Goal: Information Seeking & Learning: Check status

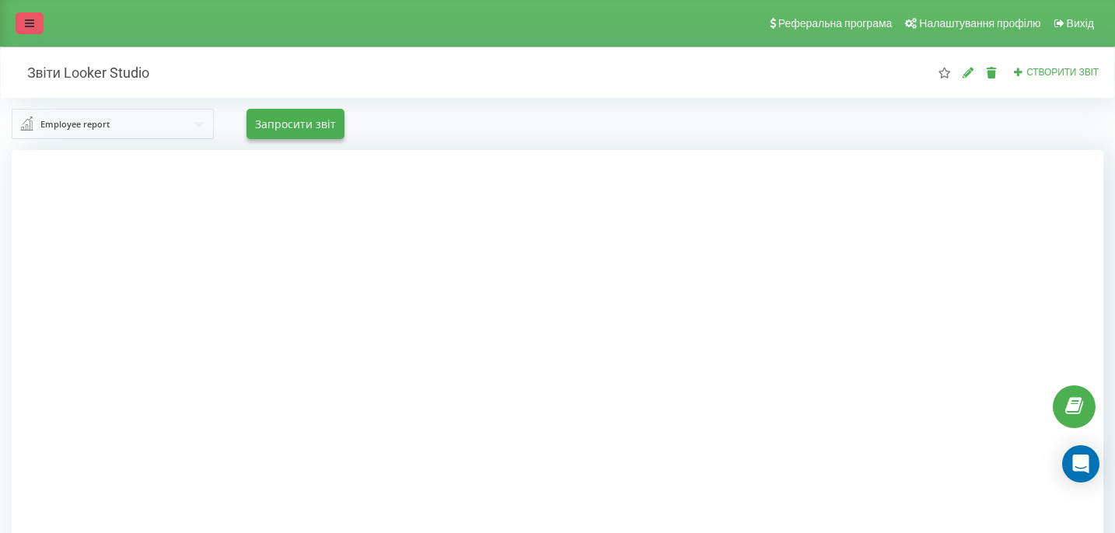
click at [29, 14] on link at bounding box center [30, 23] width 28 height 22
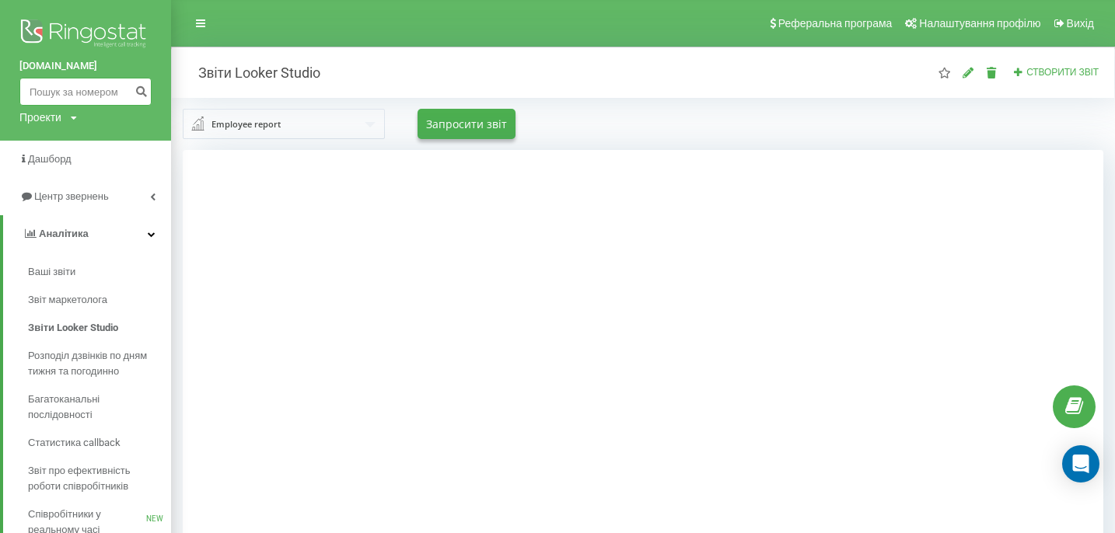
click at [71, 94] on input at bounding box center [85, 92] width 132 height 28
paste input "0960301256"
type input "0960301256"
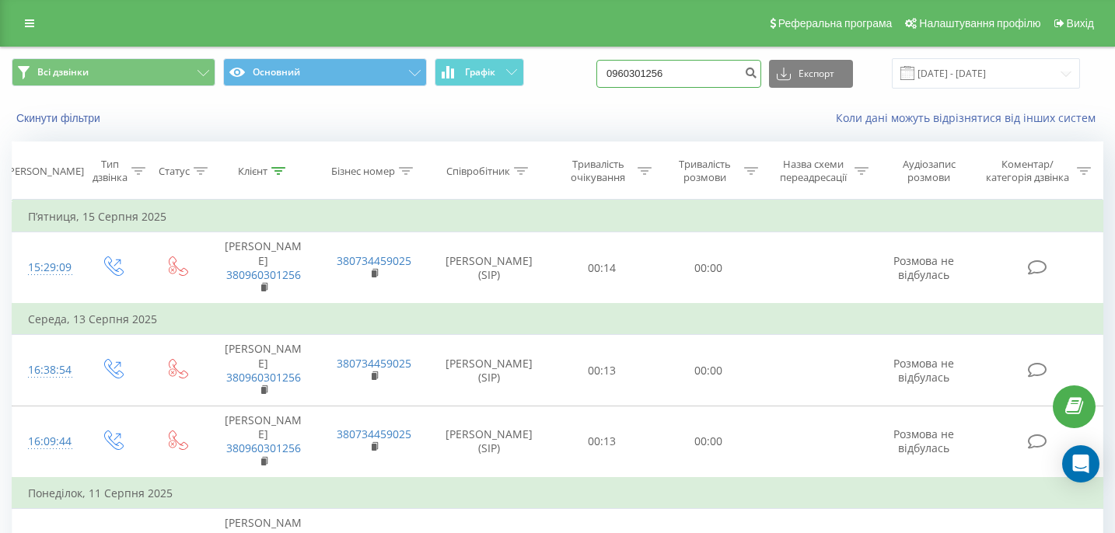
drag, startPoint x: 714, startPoint y: 72, endPoint x: 630, endPoint y: 71, distance: 84.0
click at [630, 71] on div "Всі дзвінки Основний Графік 0960301256 Експорт .csv .xls .xlsx [DATE] - [DATE]" at bounding box center [558, 73] width 1092 height 30
paste input "0955516637"
type input "0955516637"
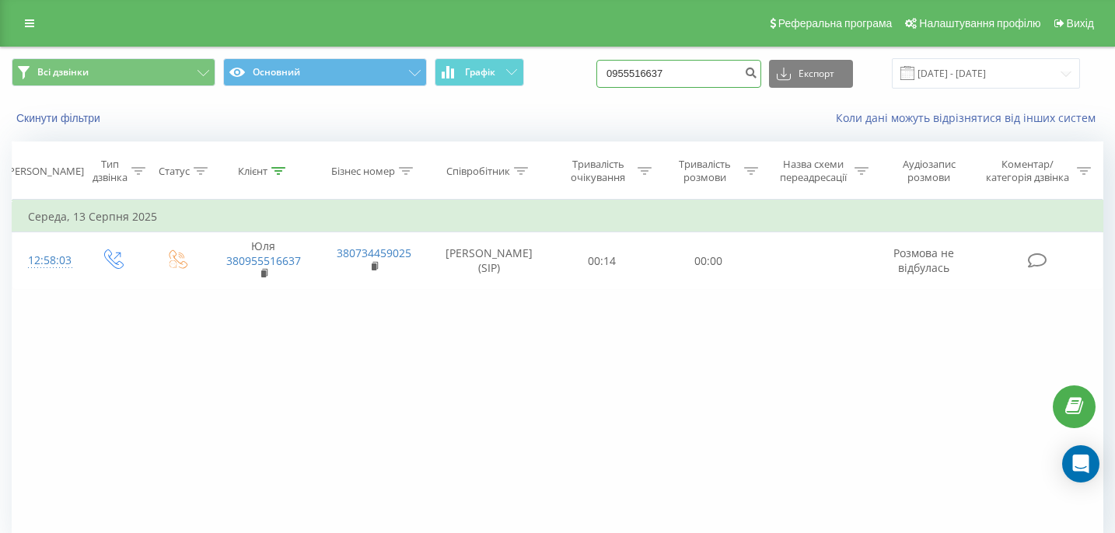
drag, startPoint x: 707, startPoint y: 69, endPoint x: 638, endPoint y: 68, distance: 69.2
click at [638, 68] on input "0955516637" at bounding box center [678, 74] width 165 height 28
paste input "0932442764"
type input "0932442764"
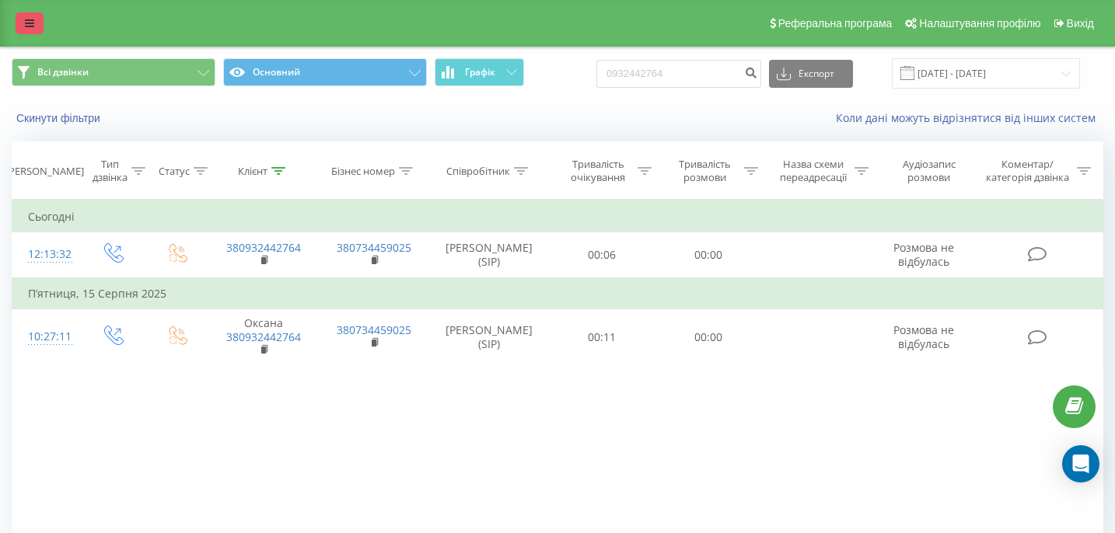
click at [26, 23] on icon at bounding box center [29, 23] width 9 height 11
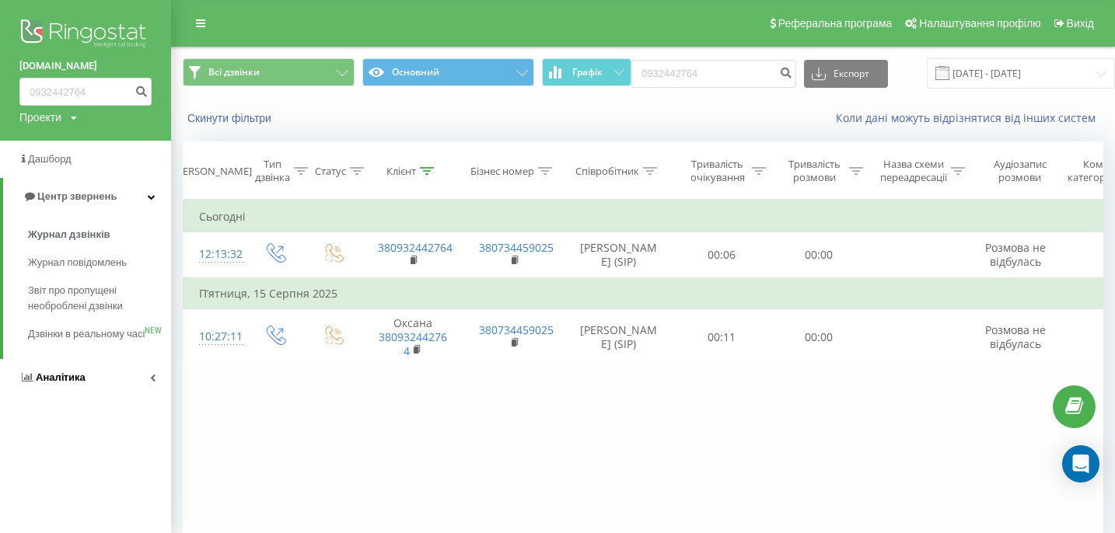
click at [82, 383] on span "Аналiтика" at bounding box center [61, 378] width 50 height 12
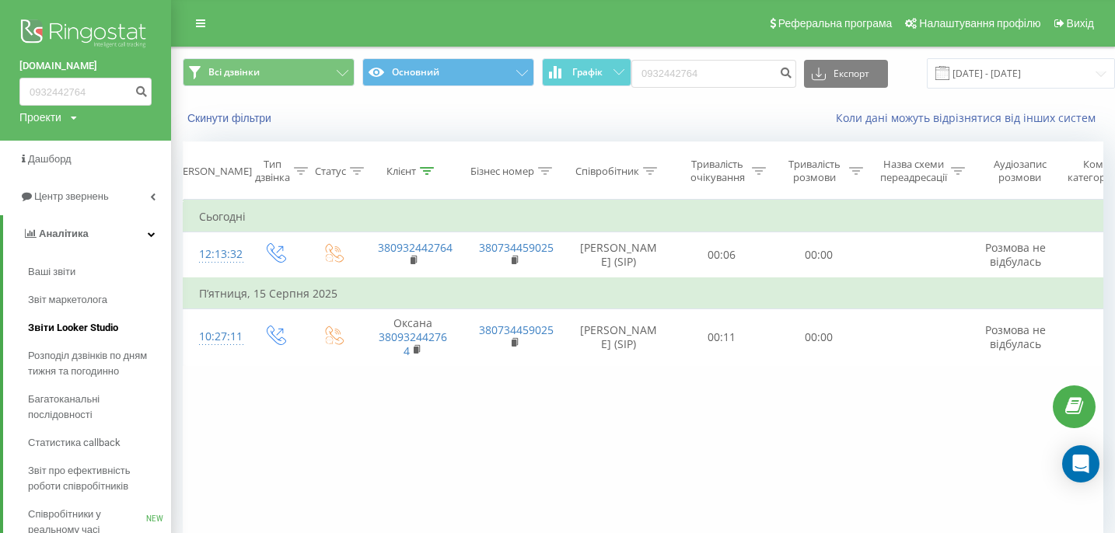
click at [100, 330] on span "Звіти Looker Studio" at bounding box center [73, 328] width 90 height 16
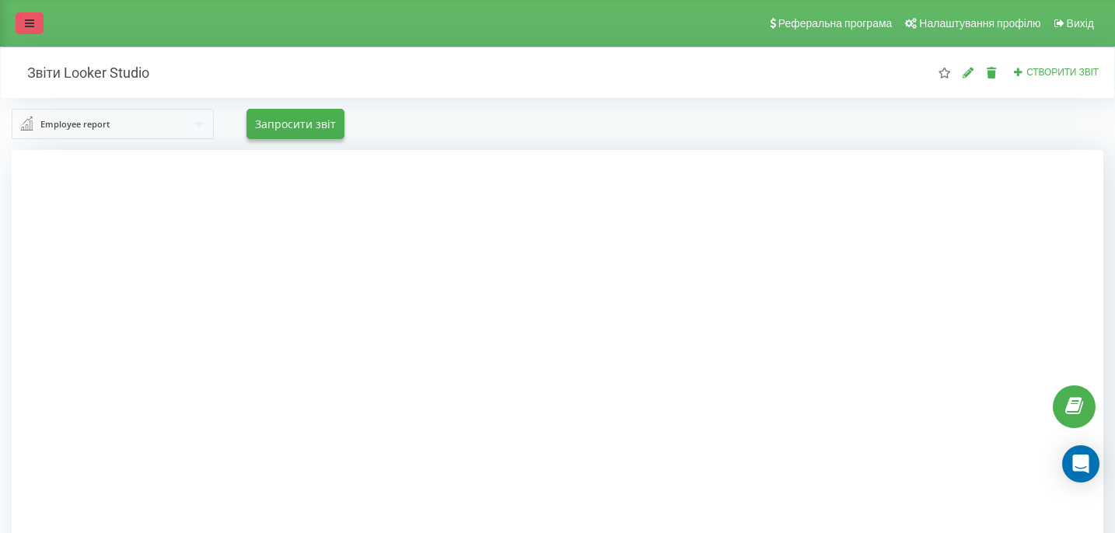
click at [33, 24] on icon at bounding box center [29, 23] width 9 height 11
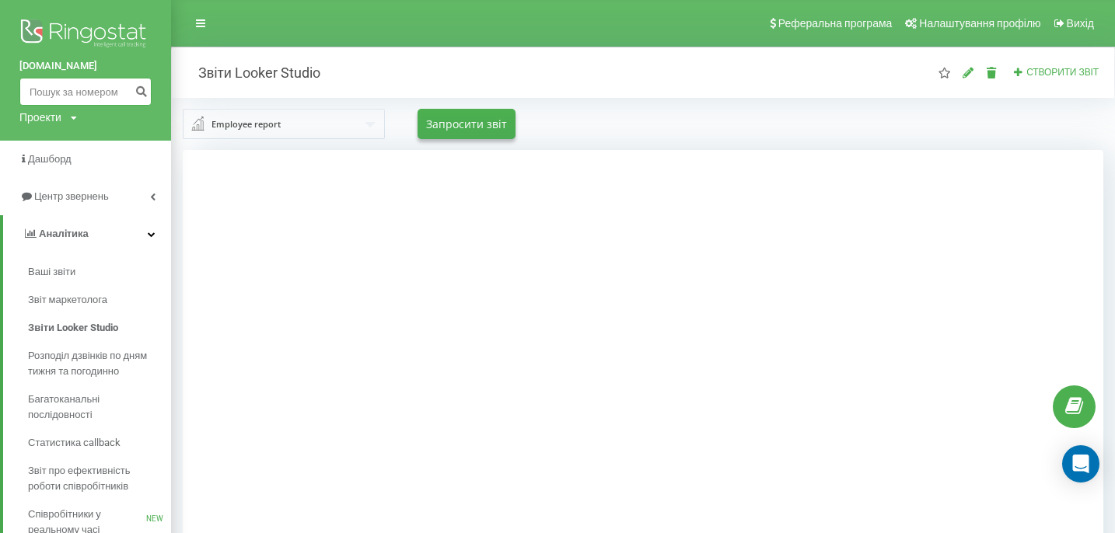
click at [68, 91] on input at bounding box center [85, 92] width 132 height 28
paste input "0995008125"
type input "0995008125"
